Goal: Task Accomplishment & Management: Use online tool/utility

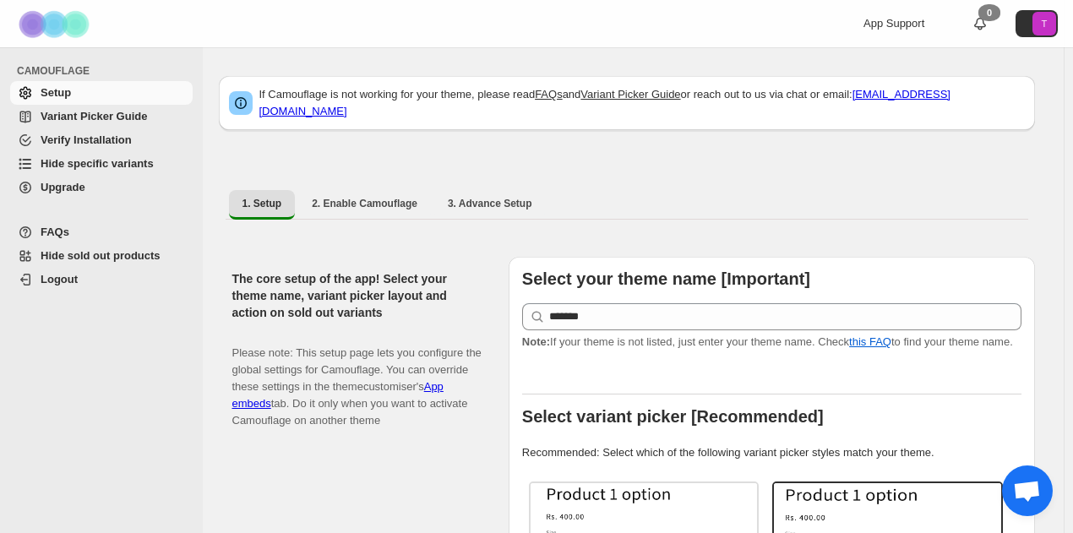
click at [62, 144] on span "Verify Installation" at bounding box center [86, 139] width 91 height 13
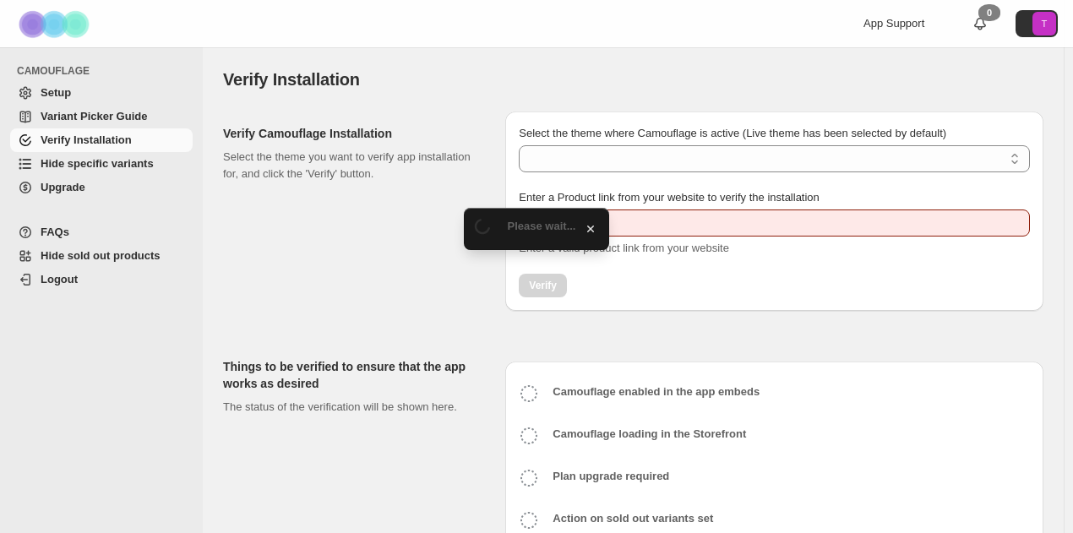
click at [125, 160] on span "Hide specific variants" at bounding box center [97, 163] width 113 height 13
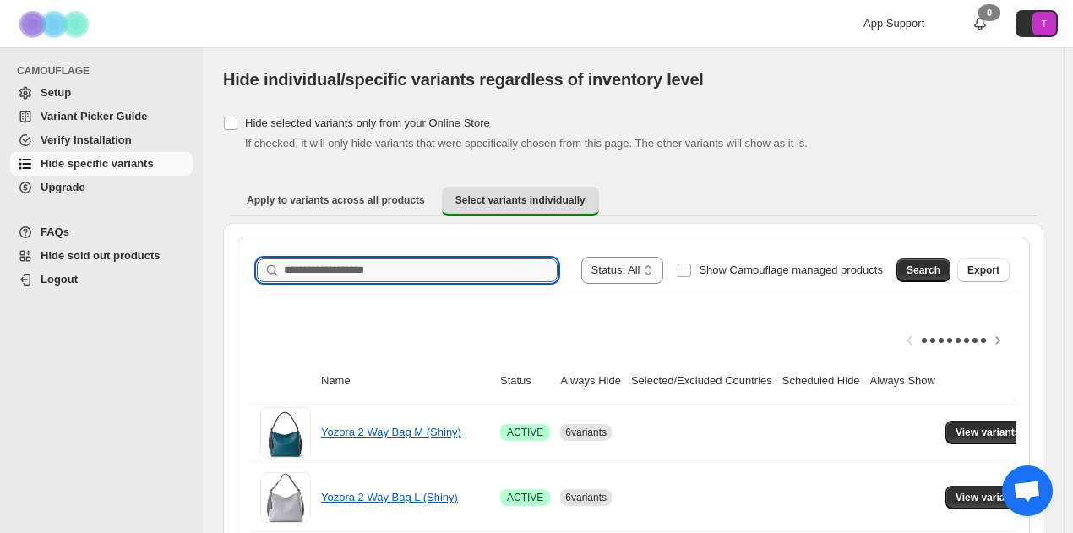
click at [343, 258] on input "Search product name" at bounding box center [421, 270] width 274 height 24
type input "*********"
click at [922, 264] on span "Search" at bounding box center [923, 271] width 34 height 14
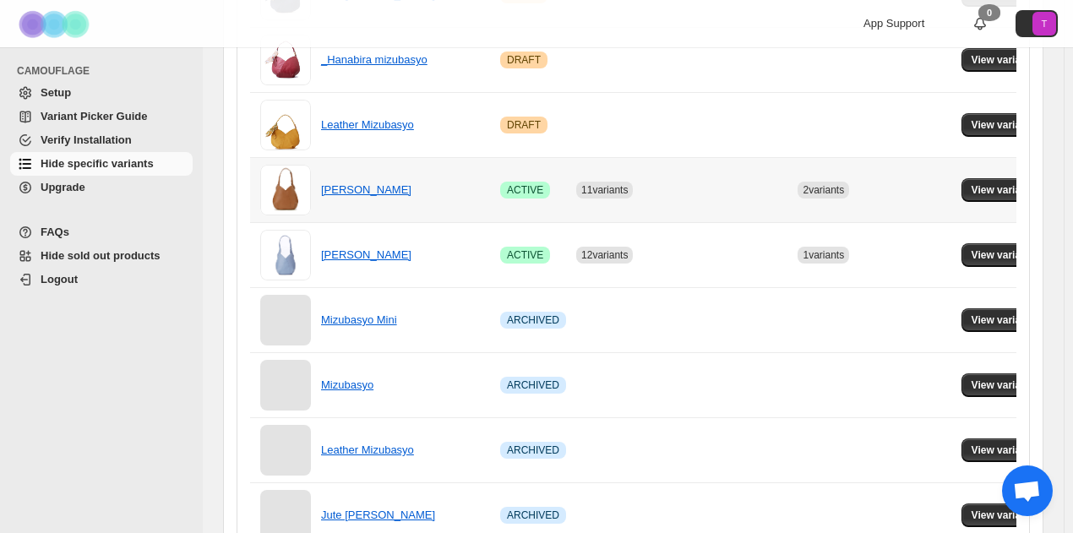
scroll to position [507, 0]
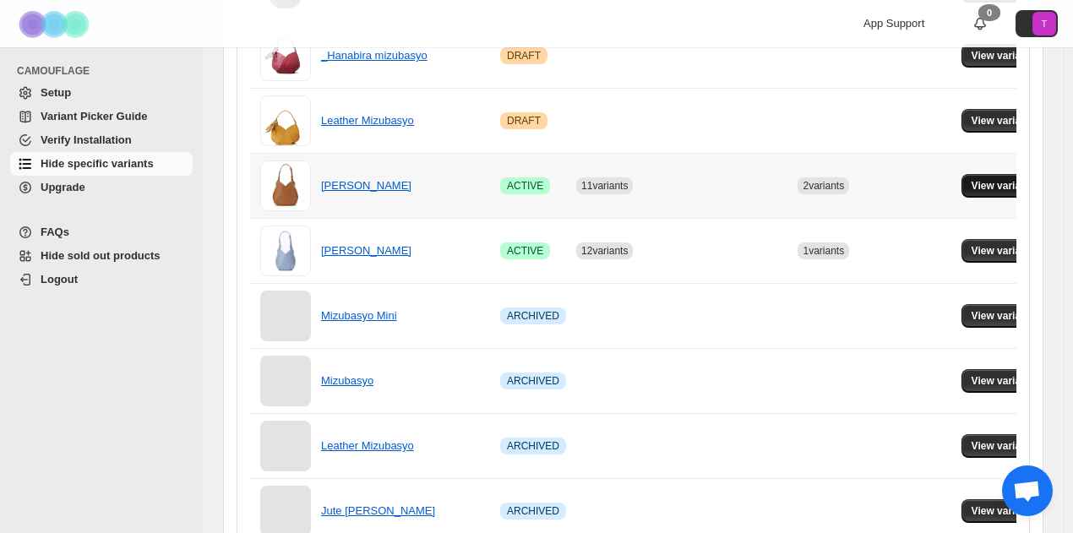
click at [1005, 188] on span "View variants" at bounding box center [1003, 186] width 65 height 14
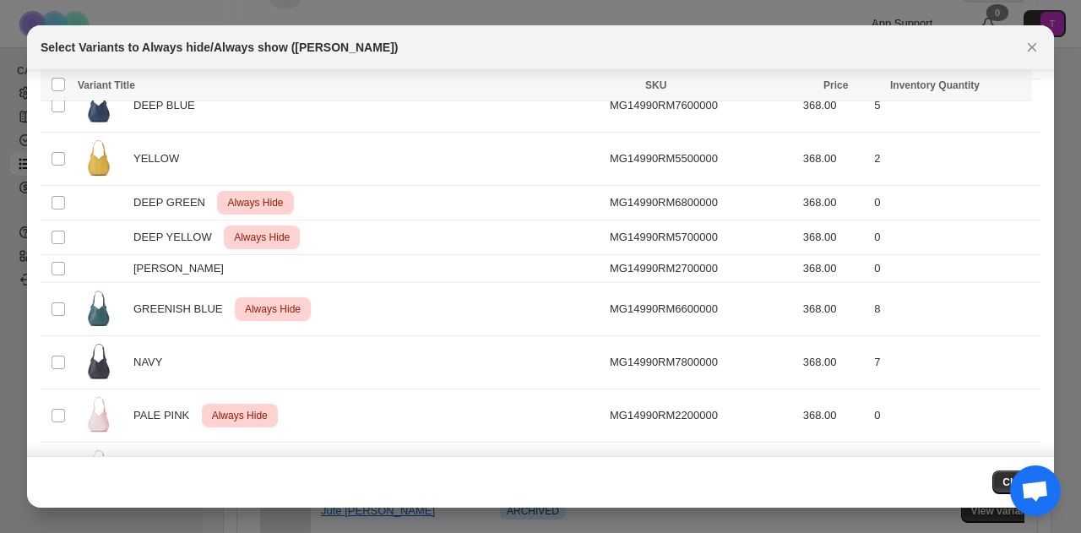
scroll to position [698, 0]
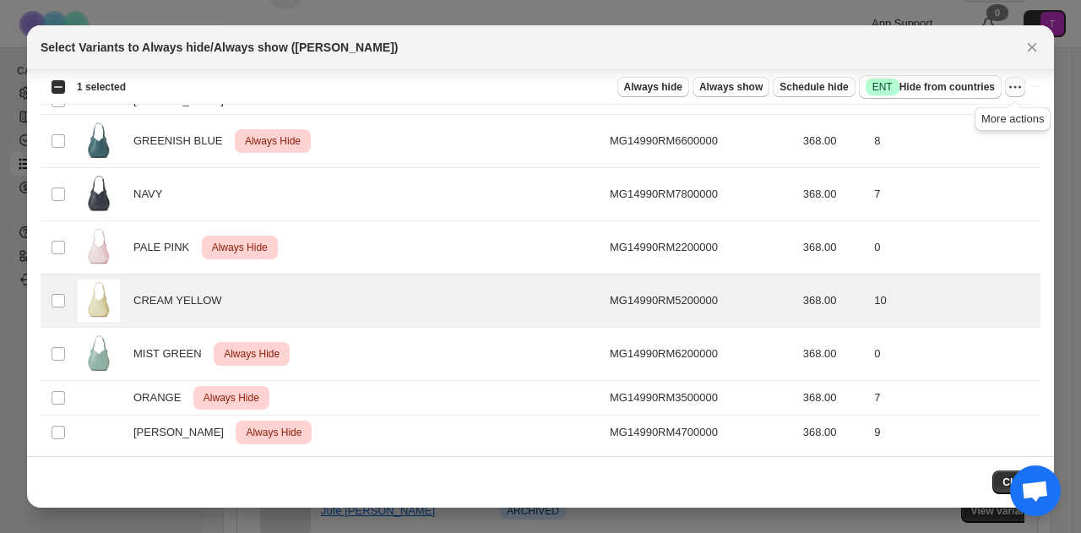
click at [1014, 95] on button "More actions" at bounding box center [1015, 87] width 20 height 20
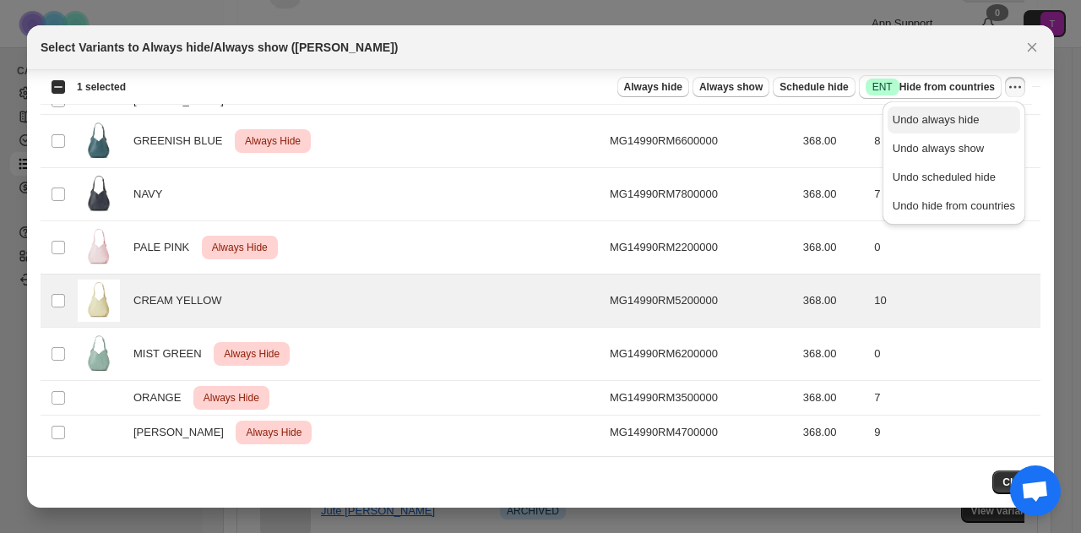
click at [963, 118] on span "Undo always hide" at bounding box center [936, 119] width 87 height 13
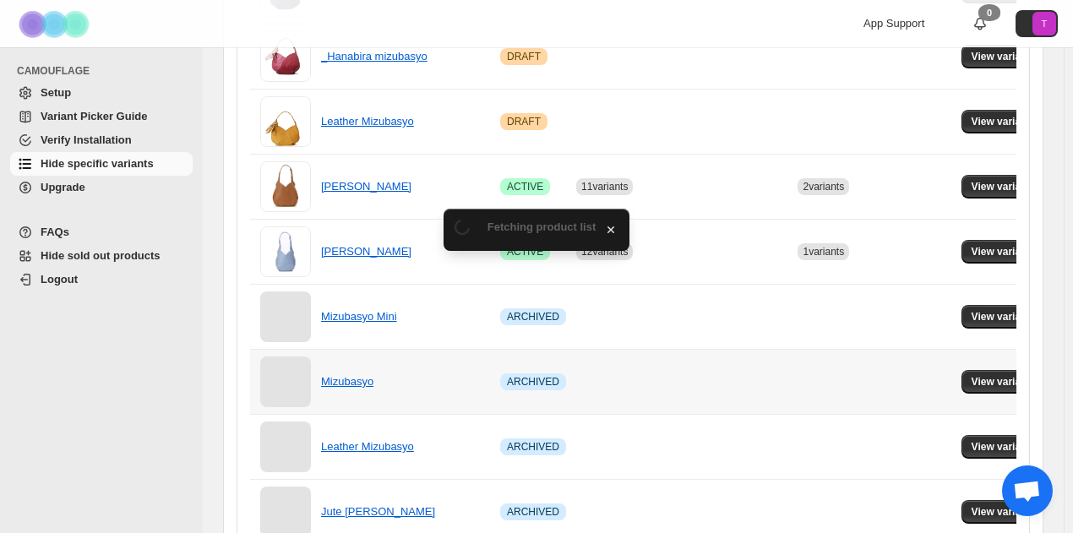
scroll to position [507, 0]
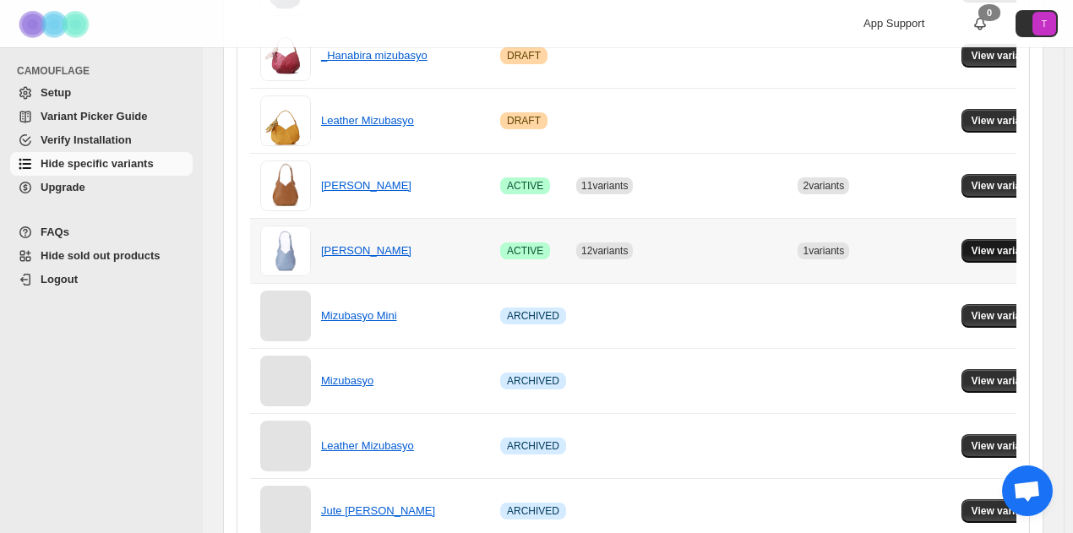
click at [1009, 240] on button "View variants" at bounding box center [1003, 251] width 85 height 24
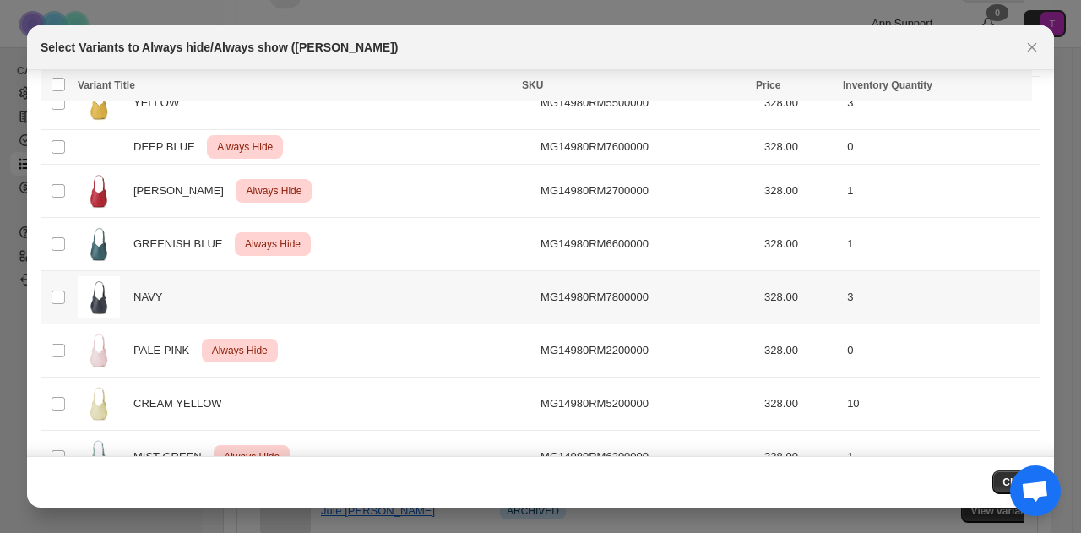
scroll to position [620, 0]
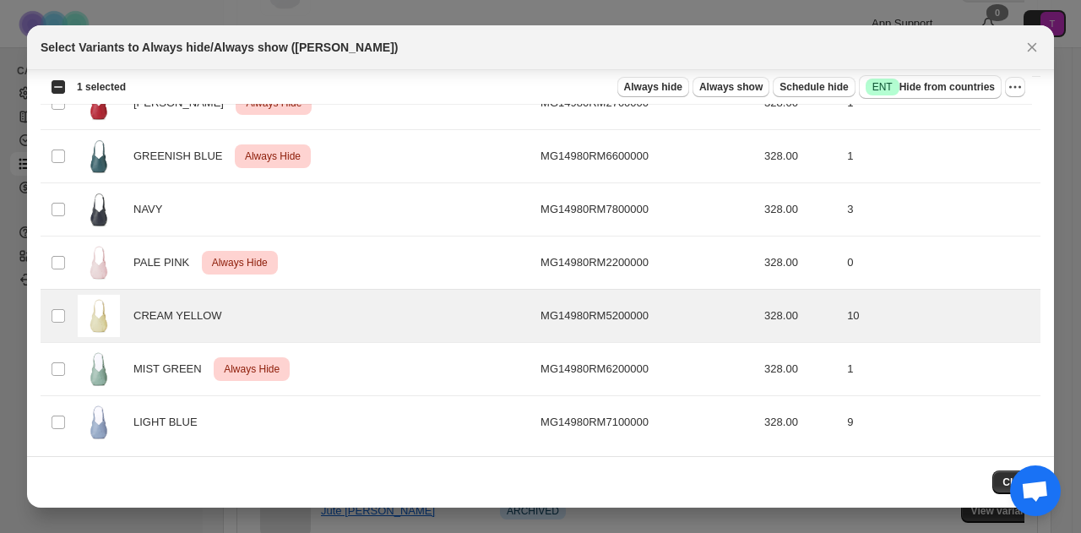
click at [1029, 84] on div "Select all 18 product variants 1 selected Always hide Always show Schedule hide…" at bounding box center [537, 87] width 992 height 34
click at [1025, 85] on div "Select all 18 product variants 1 selected Always hide Always show Schedule hide…" at bounding box center [537, 87] width 992 height 34
click at [1024, 85] on button "More actions" at bounding box center [1015, 87] width 20 height 20
click at [633, 88] on span "Always hide" at bounding box center [653, 87] width 58 height 14
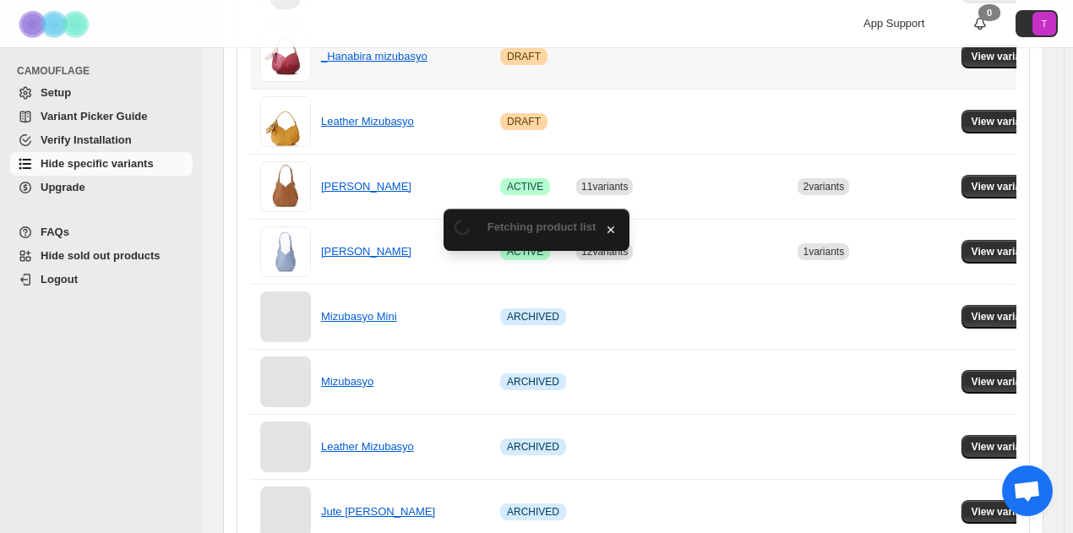
scroll to position [507, 0]
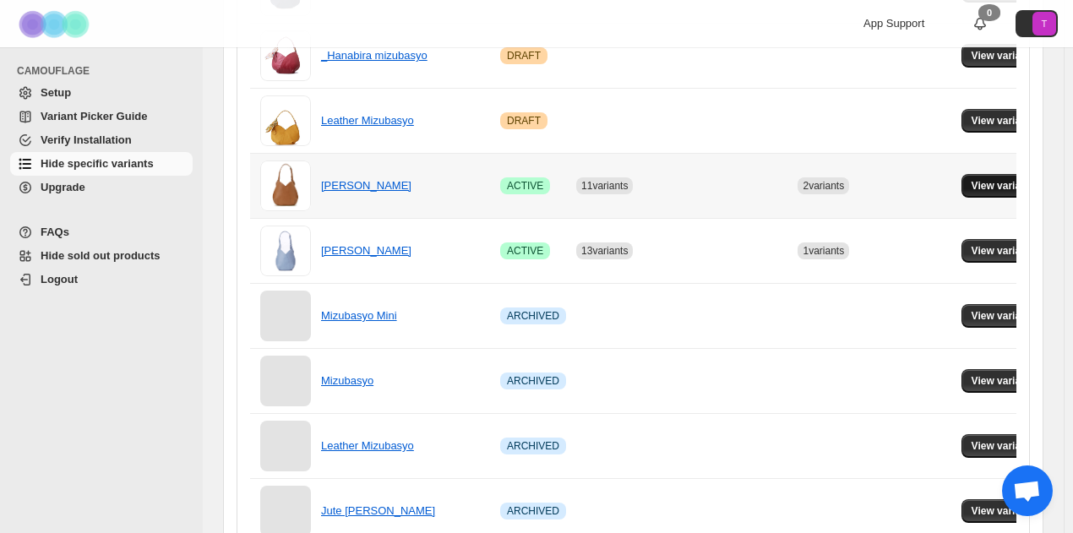
click at [1014, 188] on span "View variants" at bounding box center [1003, 186] width 65 height 14
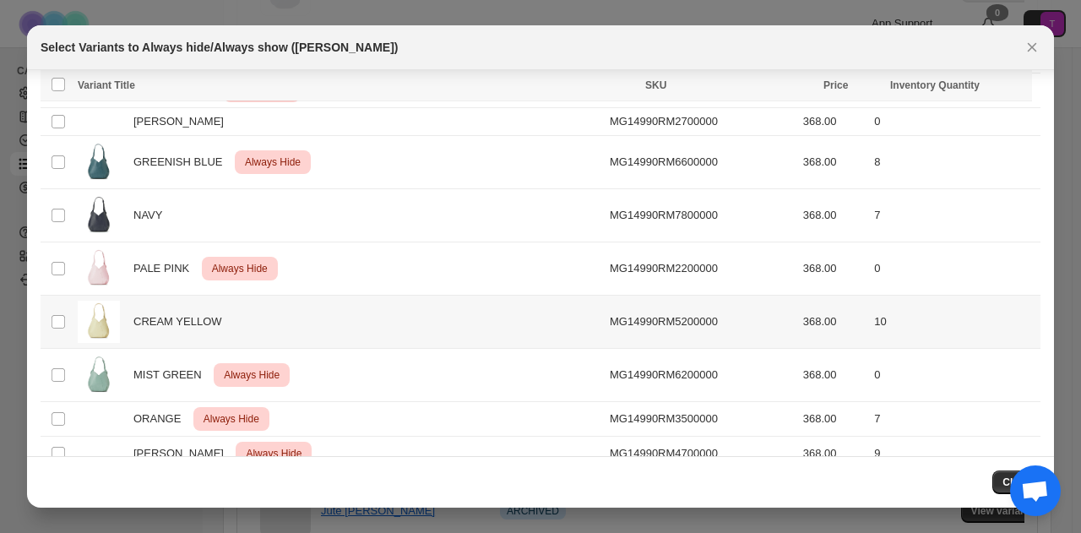
scroll to position [698, 0]
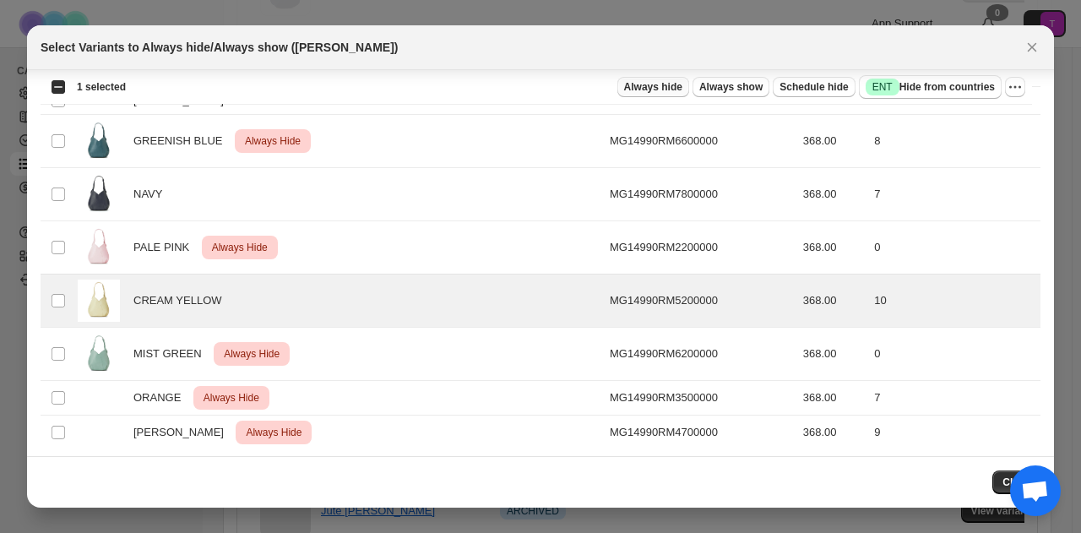
click at [651, 90] on span "Always hide" at bounding box center [653, 87] width 58 height 14
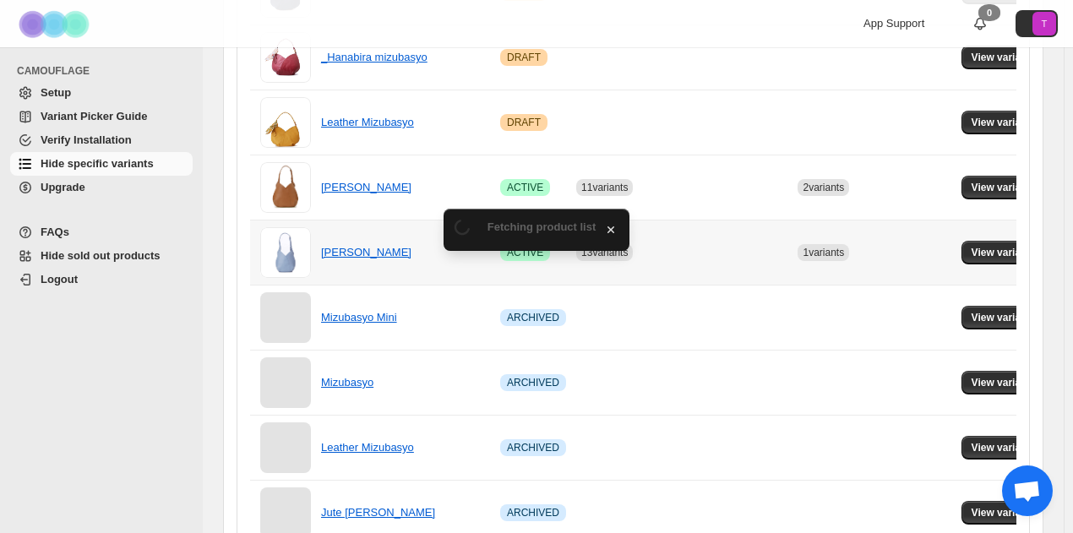
scroll to position [507, 0]
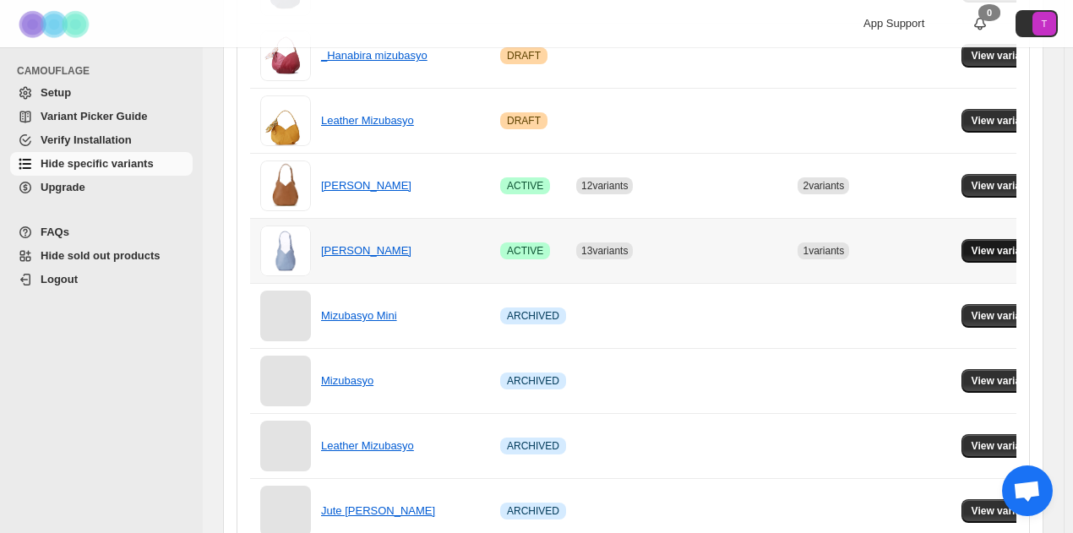
click at [994, 244] on button "View variants" at bounding box center [1003, 251] width 85 height 24
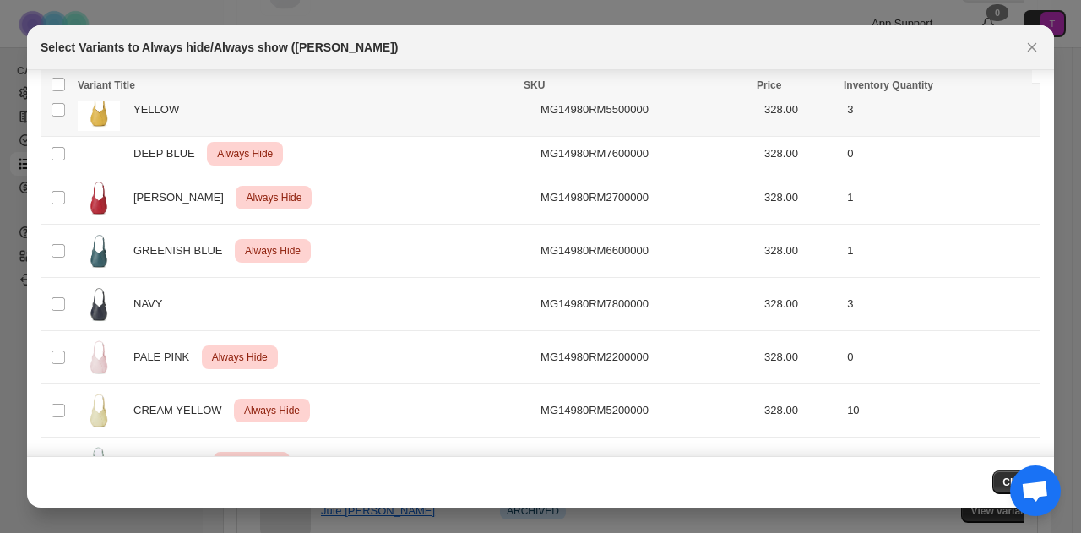
scroll to position [620, 0]
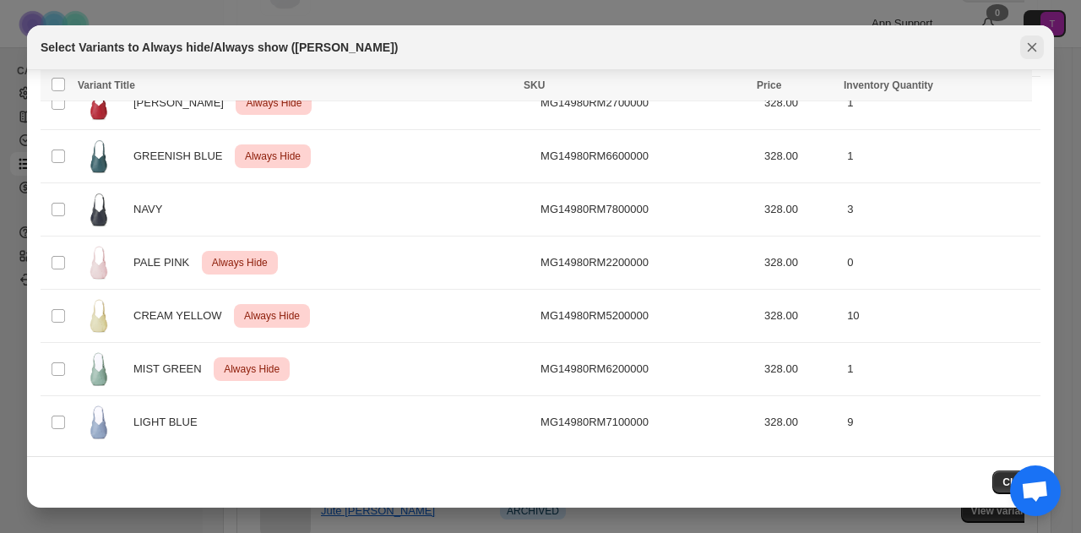
click at [1036, 43] on icon "Close" at bounding box center [1032, 47] width 9 height 9
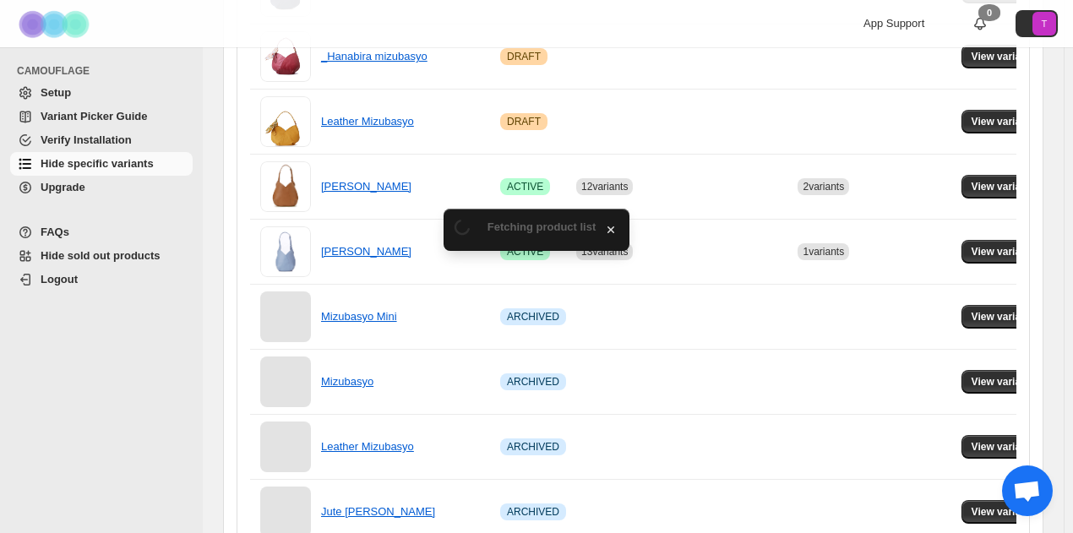
scroll to position [507, 0]
